Goal: Task Accomplishment & Management: Complete application form

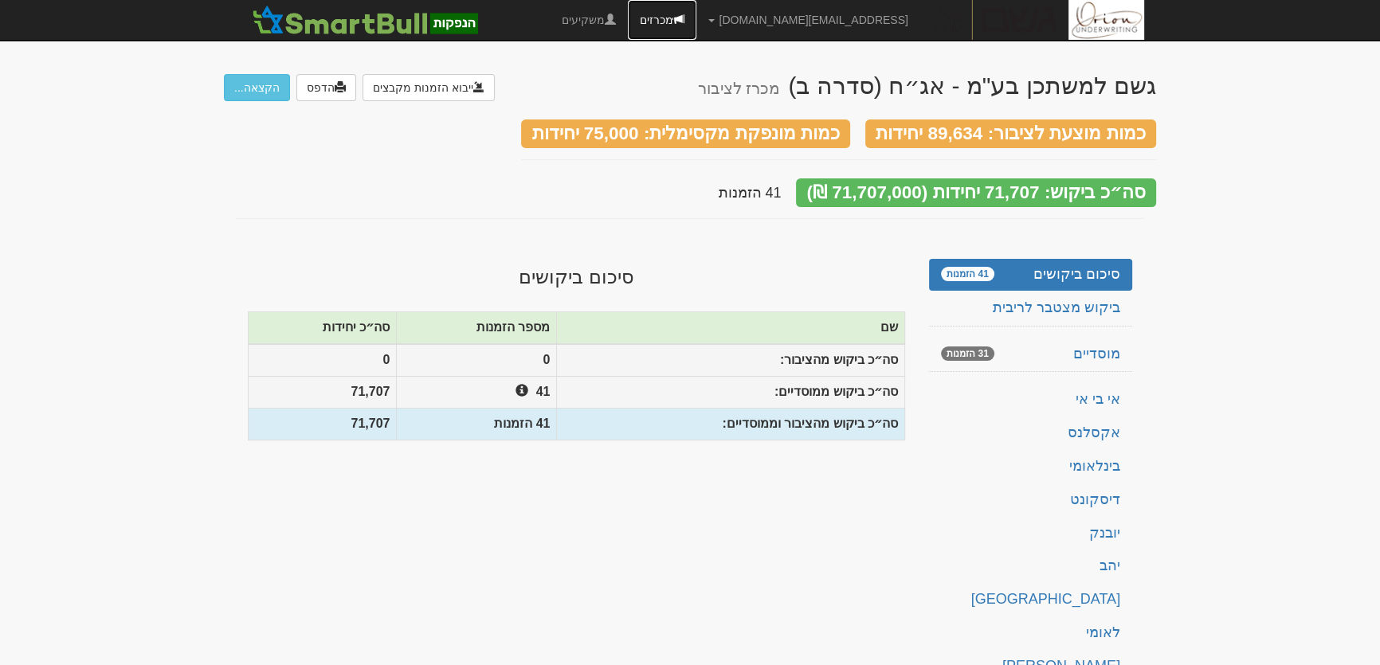
click at [697, 19] on link "מכרזים" at bounding box center [662, 20] width 69 height 40
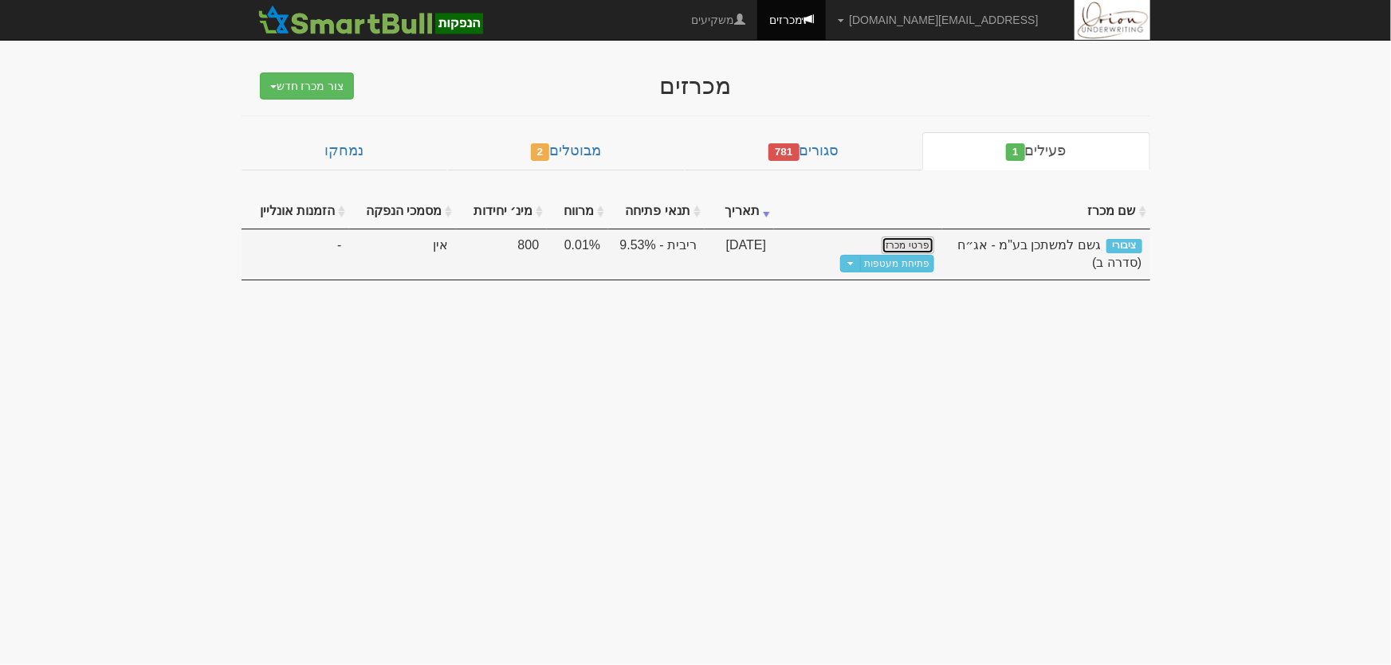
click at [918, 248] on link "פרטי מכרז" at bounding box center [907, 246] width 53 height 18
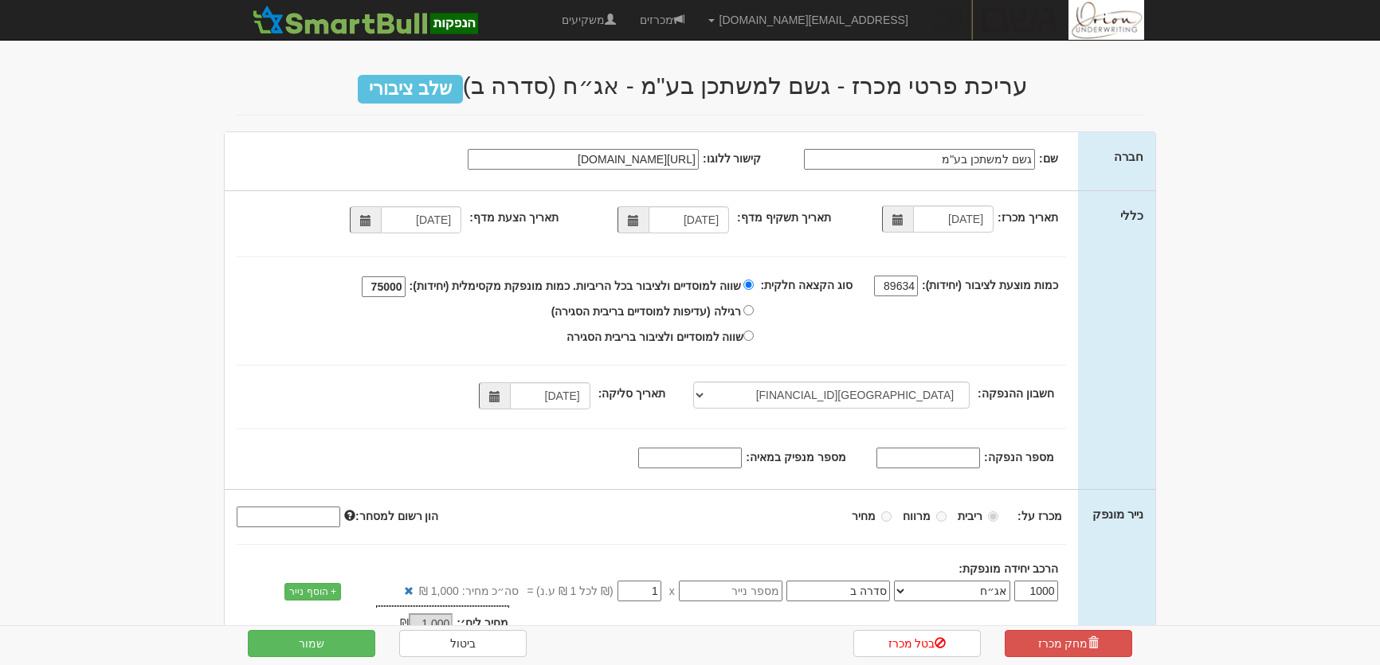
select select "מזרחי, 480, 123775, IL56 0204 8000 0000 0123 775"
click at [740, 593] on input "text" at bounding box center [731, 591] width 104 height 21
paste input "1227305"
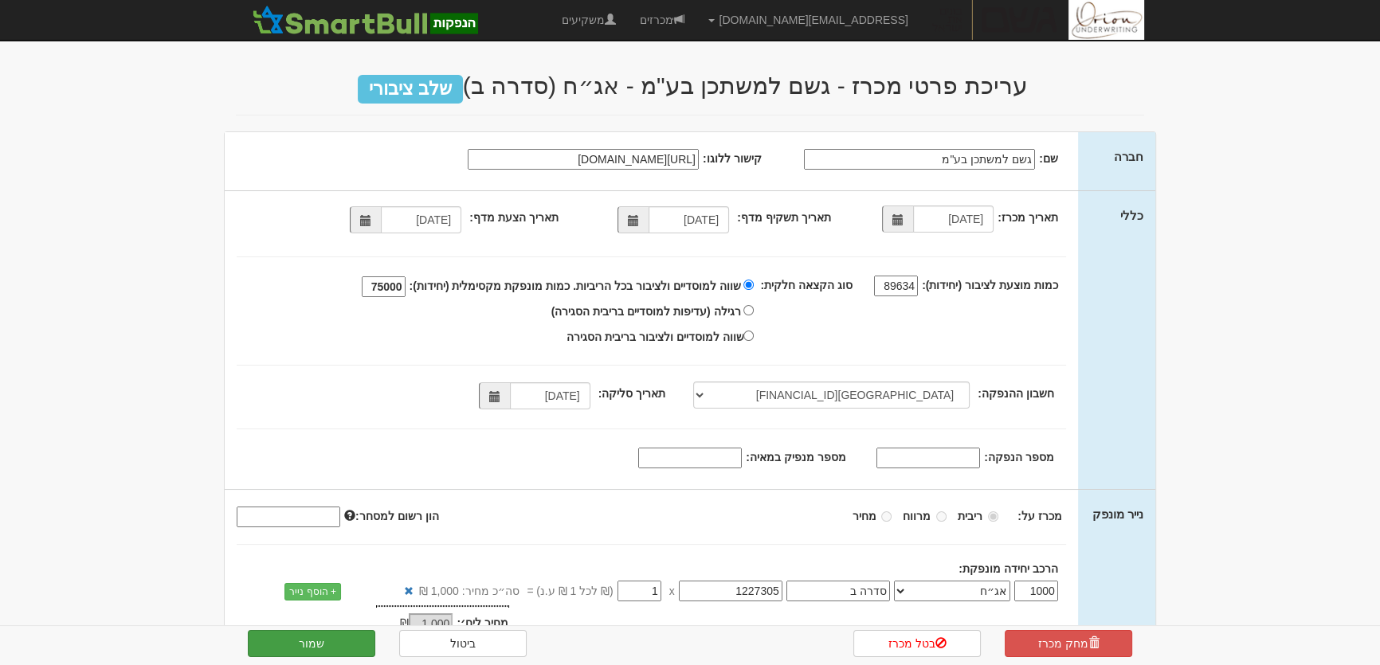
type input "1227305"
click at [353, 651] on button "שמור" at bounding box center [312, 643] width 128 height 27
